Goal: Obtain resource: Obtain resource

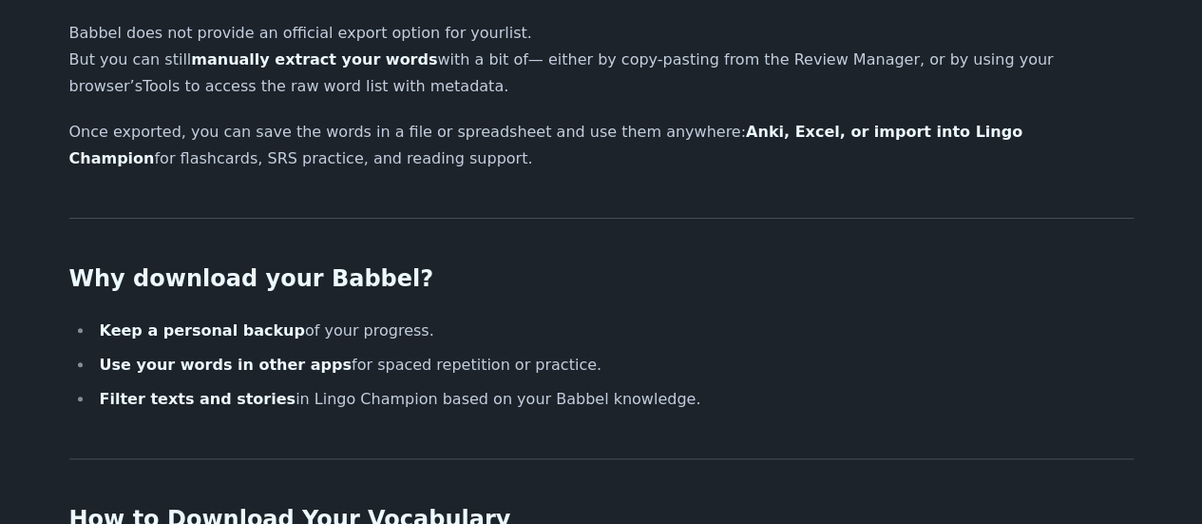
scroll to position [242, 0]
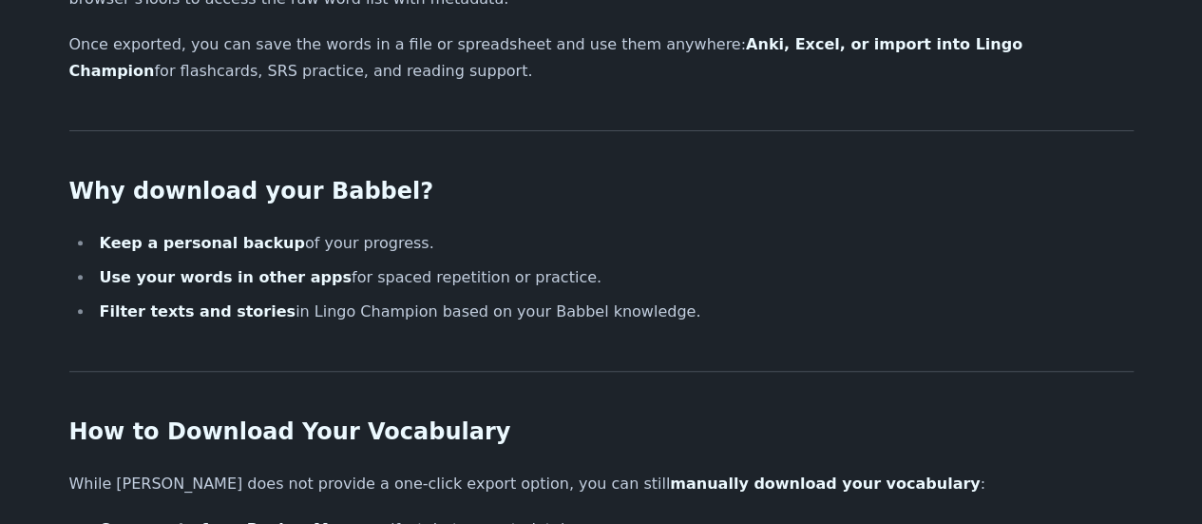
click at [156, 250] on strong "Keep a personal backup" at bounding box center [202, 243] width 205 height 18
drag, startPoint x: 156, startPoint y: 250, endPoint x: 281, endPoint y: 248, distance: 125.5
click at [281, 248] on li "Keep a personal backup of your progress." at bounding box center [614, 243] width 1040 height 27
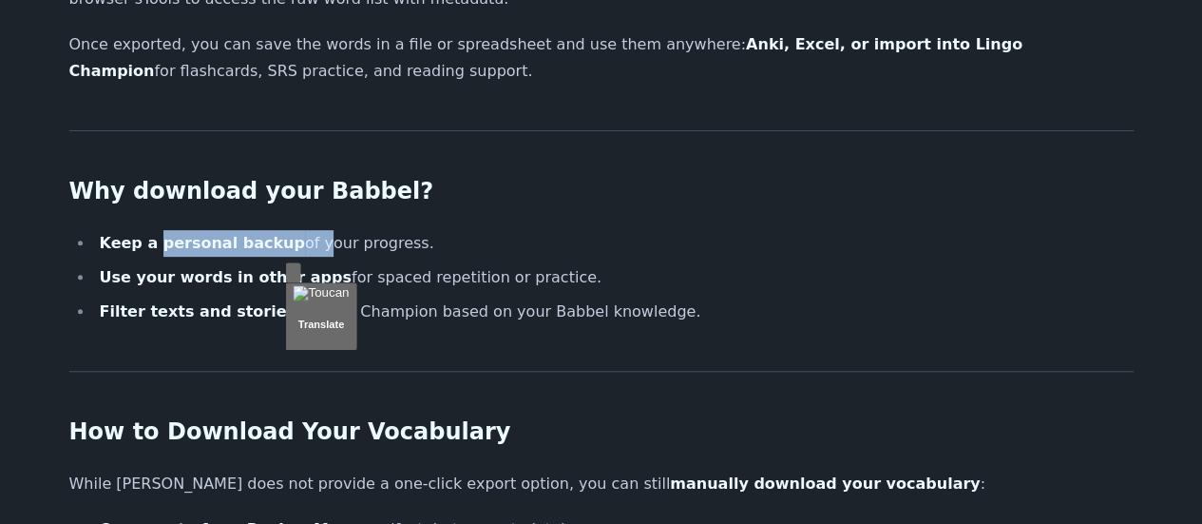
click at [281, 248] on li "Keep a personal backup of your progress." at bounding box center [614, 243] width 1040 height 27
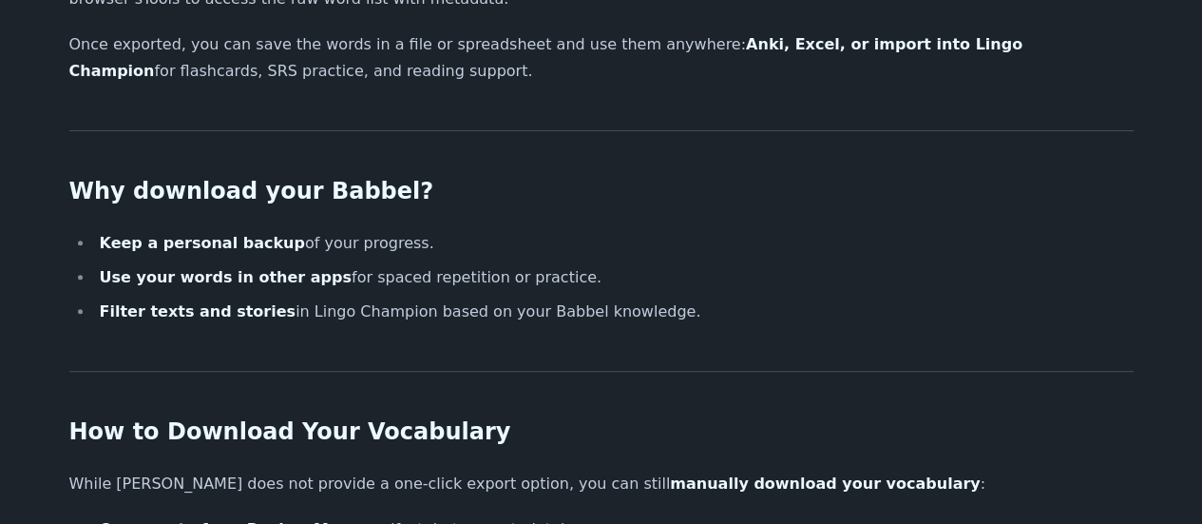
click at [137, 288] on li "Use your words in other apps for spaced repetition or practice." at bounding box center [614, 277] width 1040 height 27
drag, startPoint x: 137, startPoint y: 288, endPoint x: 279, endPoint y: 290, distance: 141.6
click at [279, 290] on li "Use your words in other apps for spaced repetition or practice." at bounding box center [614, 277] width 1040 height 27
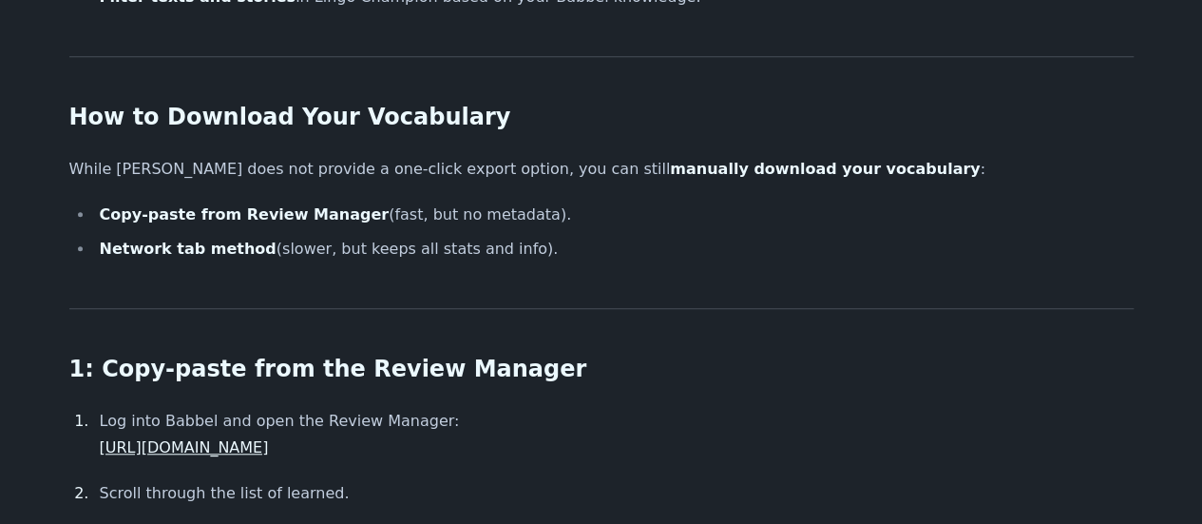
scroll to position [575, 0]
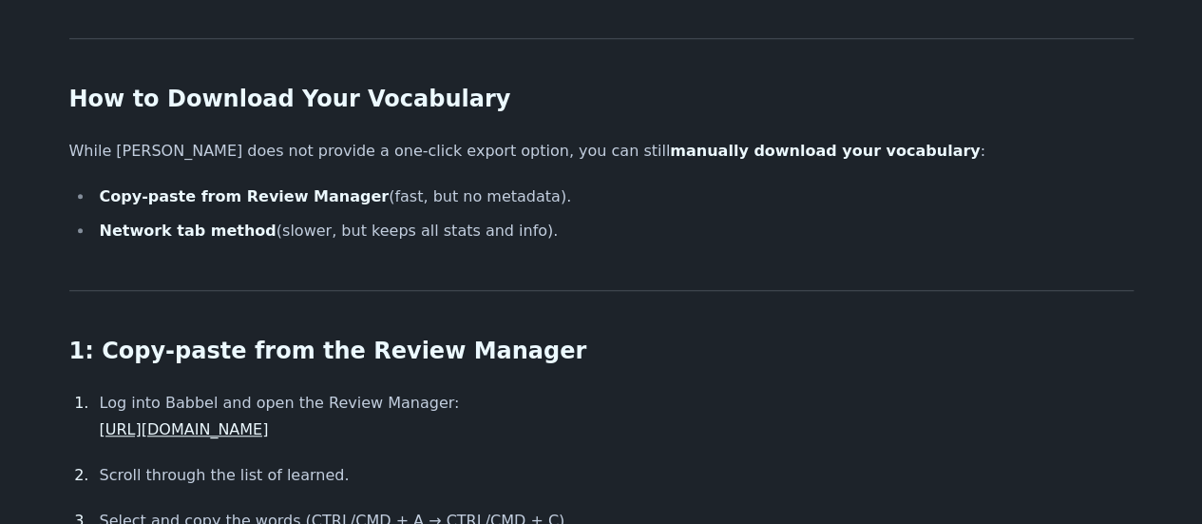
click at [152, 194] on strong "Copy-paste from Review Manager" at bounding box center [245, 196] width 290 height 18
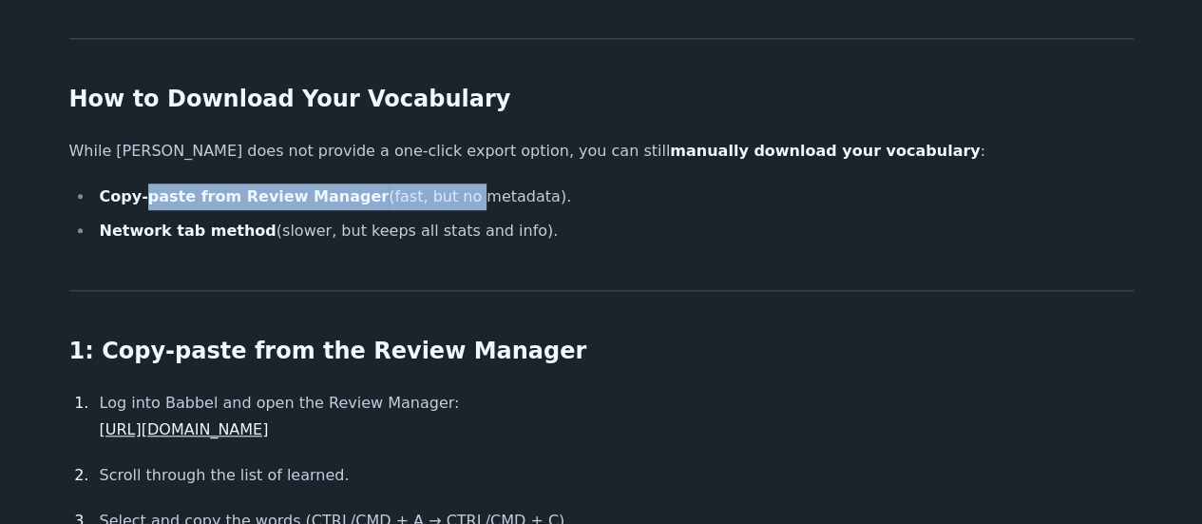
drag, startPoint x: 152, startPoint y: 194, endPoint x: 406, endPoint y: 195, distance: 253.8
click at [406, 195] on li "Copy-paste from Review Manager (fast, but no metadata)." at bounding box center [614, 196] width 1040 height 27
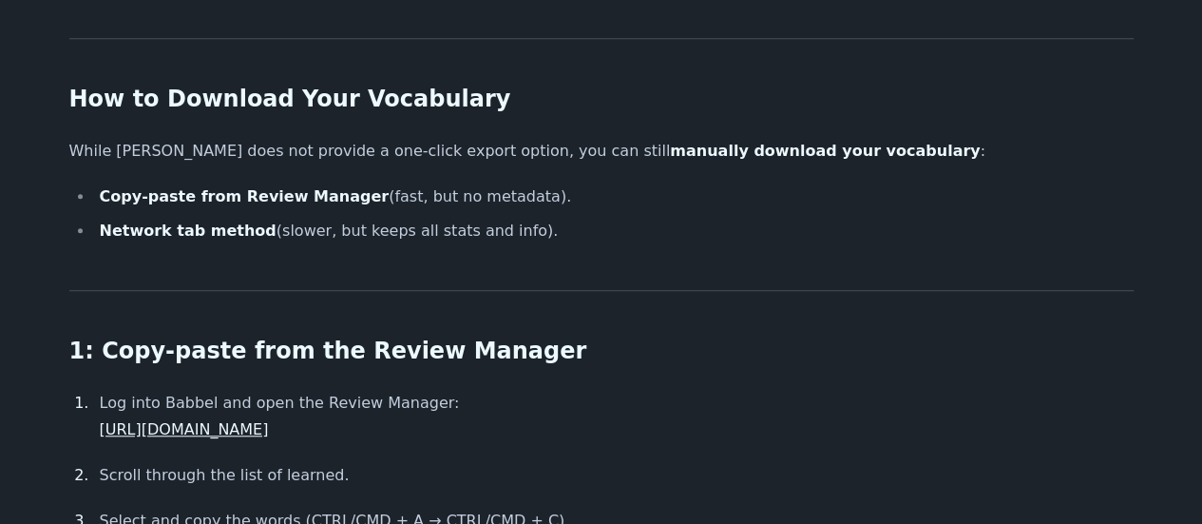
click at [165, 226] on strong "Network tab method" at bounding box center [188, 230] width 177 height 18
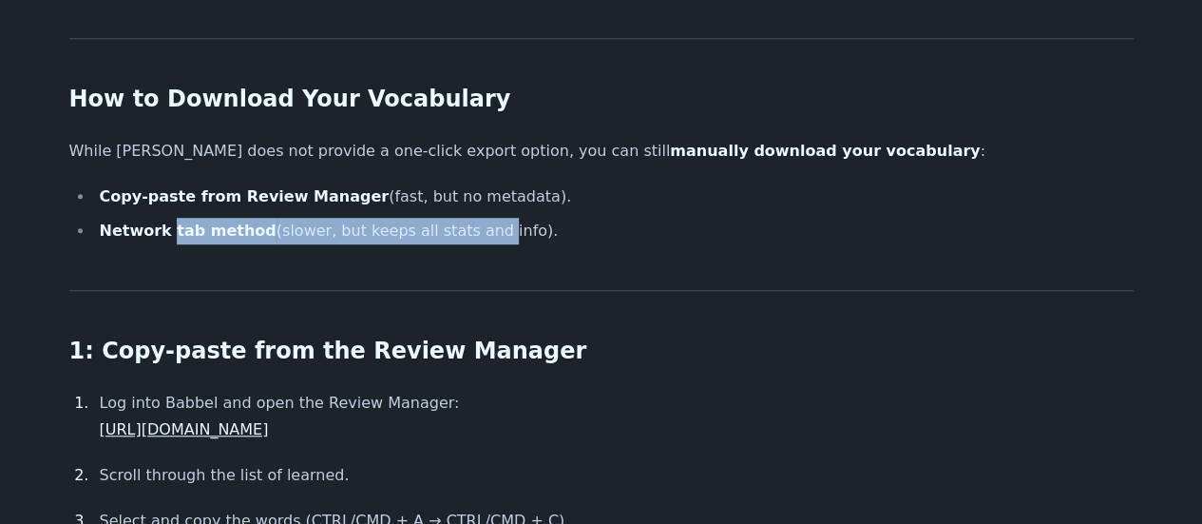
drag, startPoint x: 165, startPoint y: 226, endPoint x: 438, endPoint y: 220, distance: 272.9
click at [438, 220] on li "Network tab method (slower, but keeps all stats and info)." at bounding box center [614, 231] width 1040 height 27
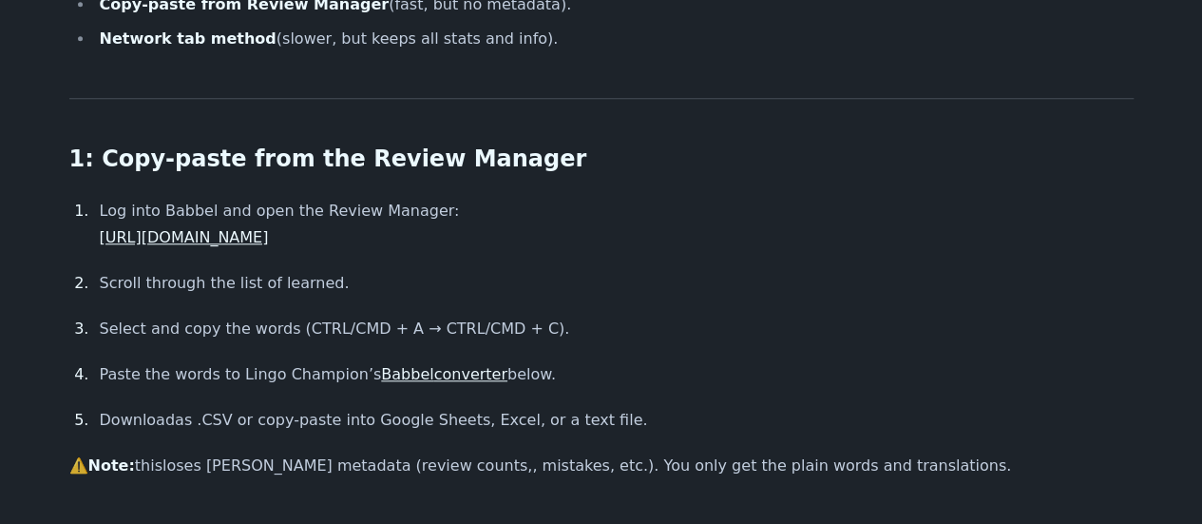
scroll to position [768, 0]
click at [242, 242] on link "[URL][DOMAIN_NAME]" at bounding box center [184, 236] width 169 height 18
